Goal: Transaction & Acquisition: Download file/media

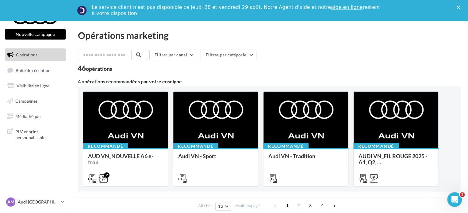
click at [460, 8] on icon "Fermer" at bounding box center [459, 8] width 4 height 4
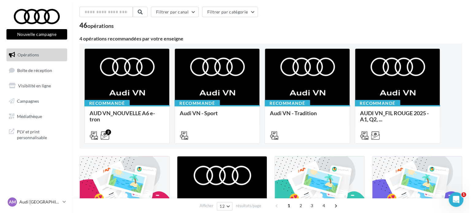
scroll to position [92, 0]
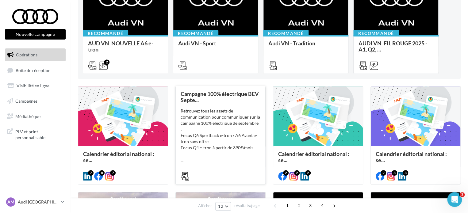
click at [203, 119] on div "Retrouvez tous les assets de communication pour communiquer sur la campagne 100…" at bounding box center [221, 135] width 80 height 55
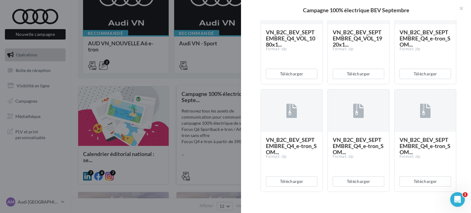
scroll to position [399, 0]
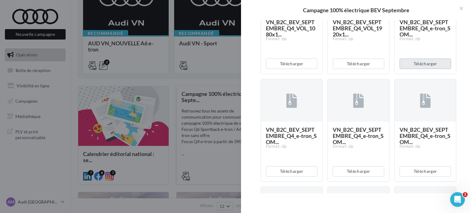
click at [422, 69] on button "Télécharger" at bounding box center [426, 64] width 52 height 10
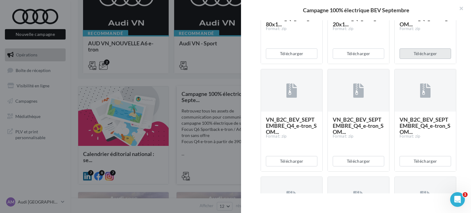
scroll to position [460, 0]
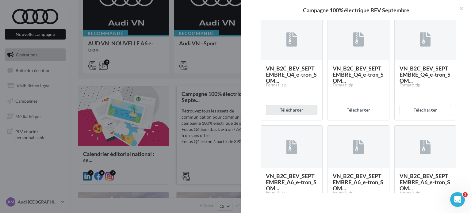
click at [302, 115] on button "Télécharger" at bounding box center [292, 110] width 52 height 10
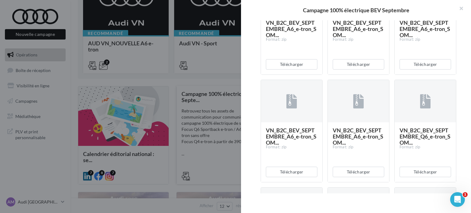
scroll to position [552, 0]
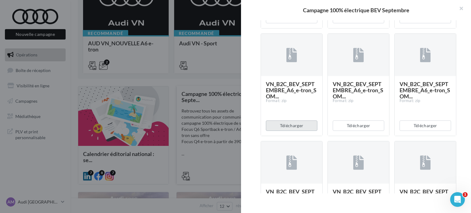
click at [296, 131] on button "Télécharger" at bounding box center [292, 126] width 52 height 10
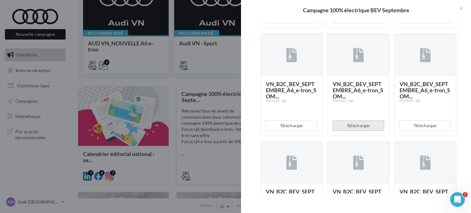
click at [358, 131] on button "Télécharger" at bounding box center [359, 126] width 52 height 10
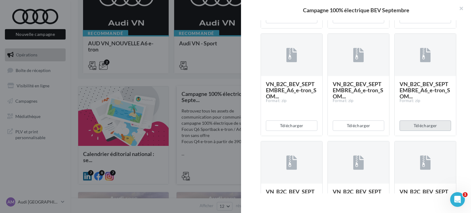
click at [417, 131] on button "Télécharger" at bounding box center [426, 126] width 52 height 10
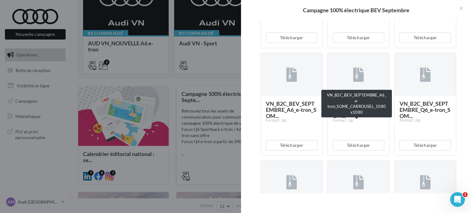
scroll to position [645, 0]
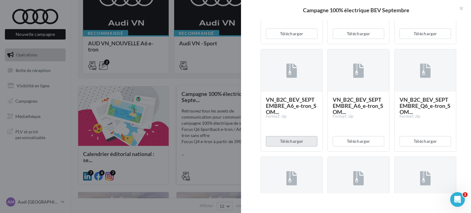
click at [300, 147] on button "Télécharger" at bounding box center [292, 141] width 52 height 10
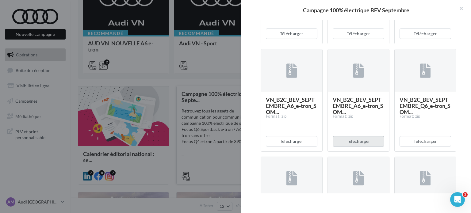
click at [360, 147] on button "Télécharger" at bounding box center [359, 141] width 52 height 10
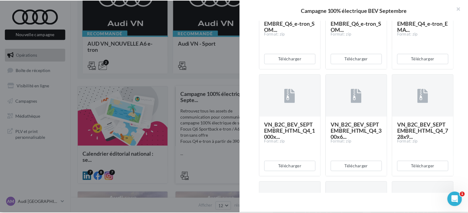
scroll to position [779, 0]
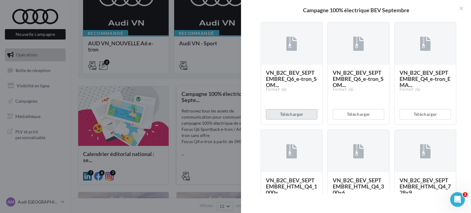
click at [303, 120] on button "Télécharger" at bounding box center [292, 114] width 52 height 10
click at [214, 58] on div at bounding box center [235, 106] width 471 height 213
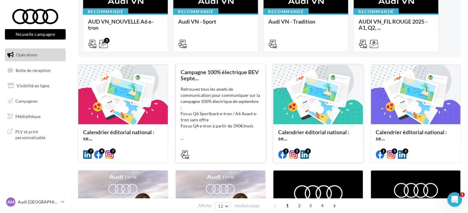
scroll to position [153, 0]
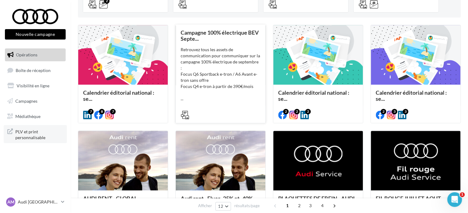
click at [38, 131] on span "PLV et print personnalisable" at bounding box center [39, 134] width 48 height 13
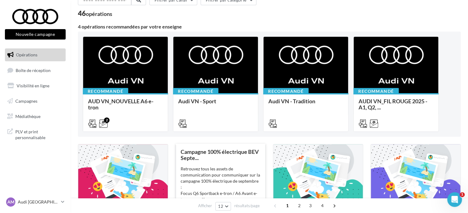
scroll to position [0, 0]
